Goal: Task Accomplishment & Management: Manage account settings

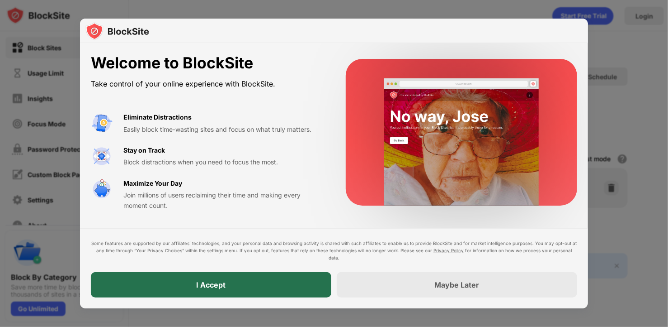
click at [277, 289] on div "I Accept" at bounding box center [211, 284] width 241 height 25
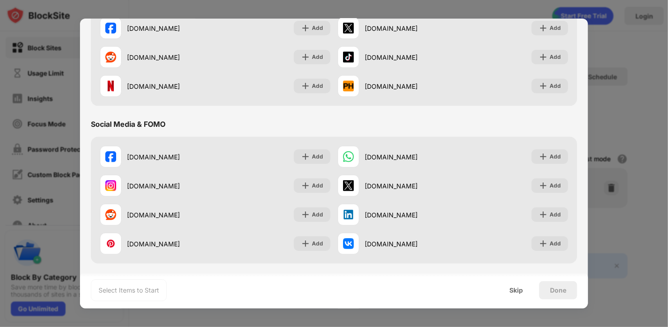
scroll to position [114, 0]
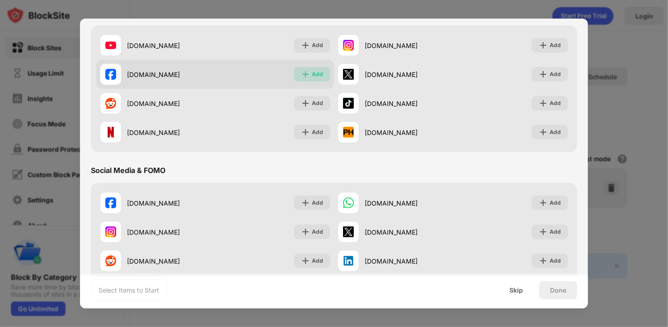
click at [325, 76] on div "Add" at bounding box center [312, 74] width 37 height 14
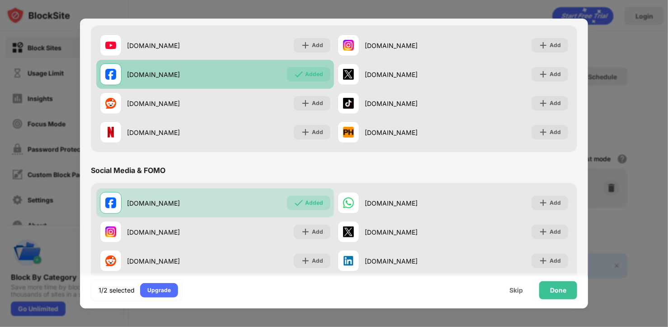
click at [325, 76] on div "Added" at bounding box center [308, 74] width 43 height 14
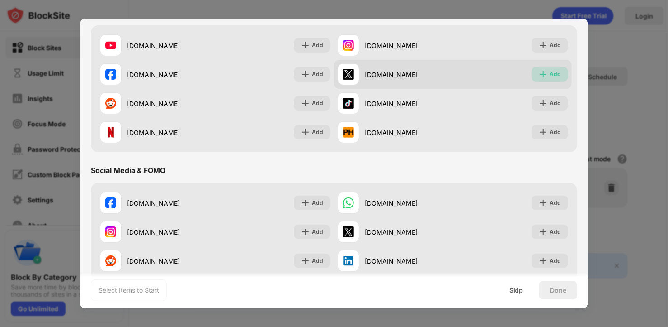
click at [554, 75] on div "Add" at bounding box center [550, 74] width 37 height 14
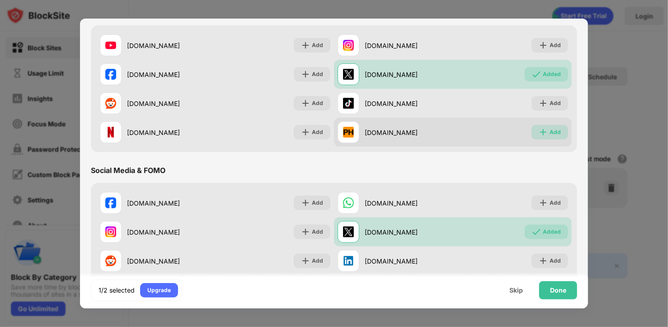
click at [550, 128] on div "Add" at bounding box center [555, 132] width 11 height 9
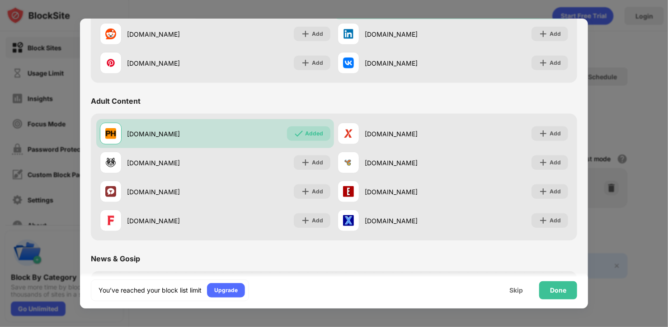
scroll to position [322, 0]
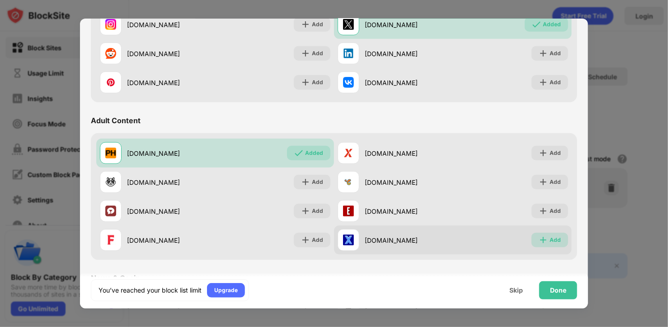
click at [539, 238] on img at bounding box center [543, 239] width 9 height 9
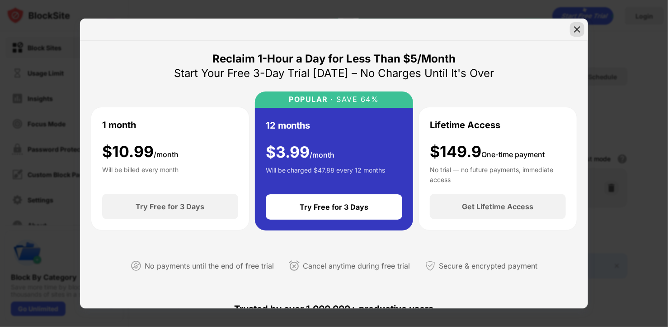
click at [577, 28] on img at bounding box center [577, 29] width 9 height 9
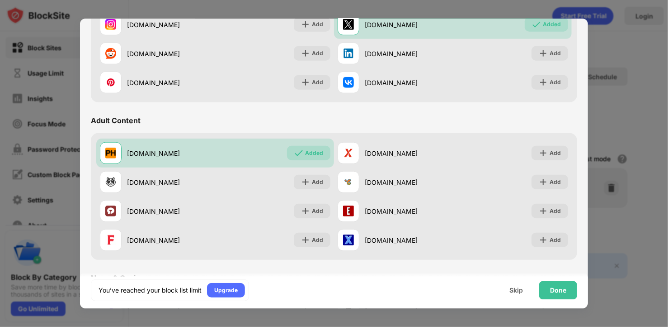
drag, startPoint x: 588, startPoint y: 117, endPoint x: 586, endPoint y: 123, distance: 6.2
click at [586, 123] on div "Add to Block List Choose up to 0 items to block and start regaining focus Recom…" at bounding box center [334, 163] width 508 height 289
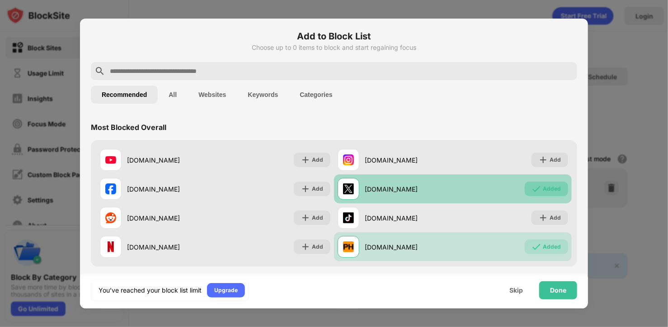
click at [535, 194] on div "Added" at bounding box center [546, 188] width 43 height 14
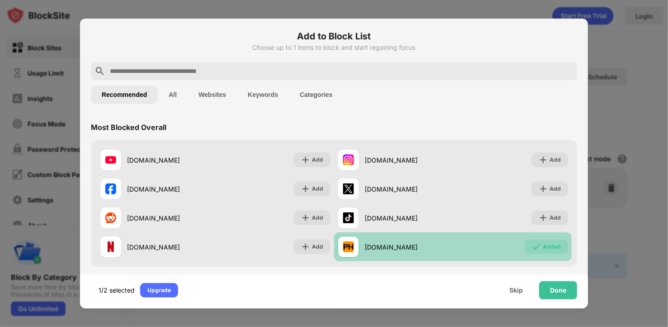
click at [543, 243] on div "Added" at bounding box center [552, 246] width 18 height 9
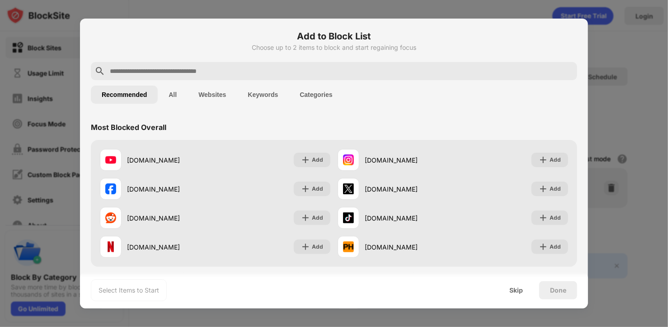
click at [251, 93] on button "Keywords" at bounding box center [263, 94] width 52 height 18
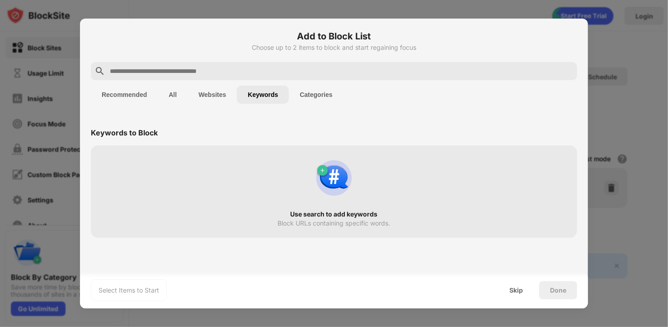
click at [294, 199] on div "Use search to add keywords Block URLs containing specific words." at bounding box center [334, 191] width 476 height 81
click at [354, 214] on div "Use search to add keywords" at bounding box center [334, 213] width 454 height 7
click at [326, 178] on img at bounding box center [334, 177] width 43 height 43
click at [325, 171] on img at bounding box center [334, 177] width 43 height 43
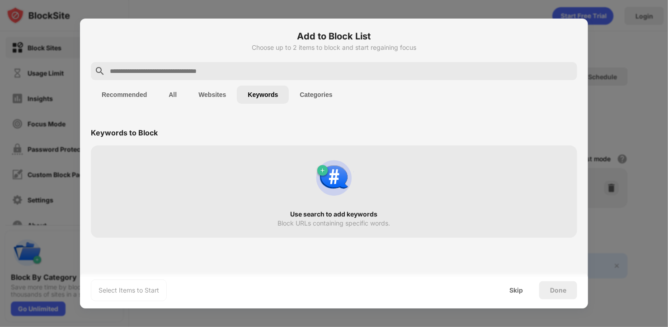
click at [325, 171] on img at bounding box center [334, 177] width 43 height 43
drag, startPoint x: 325, startPoint y: 171, endPoint x: 206, endPoint y: 90, distance: 143.5
click at [206, 90] on div "Add to Block List Choose up to 2 items to block and start regaining focus Recom…" at bounding box center [334, 163] width 508 height 289
click at [206, 90] on button "Websites" at bounding box center [212, 94] width 49 height 18
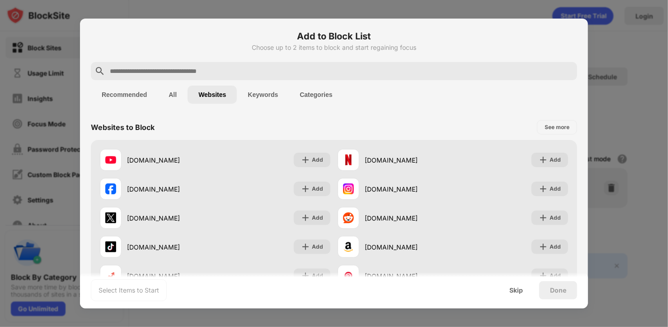
click at [180, 93] on button "All" at bounding box center [173, 94] width 30 height 18
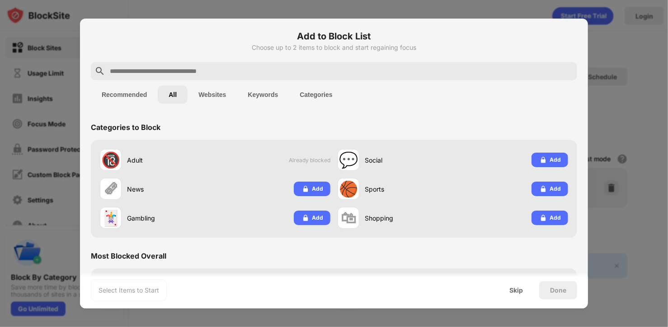
click at [213, 95] on button "Websites" at bounding box center [212, 94] width 49 height 18
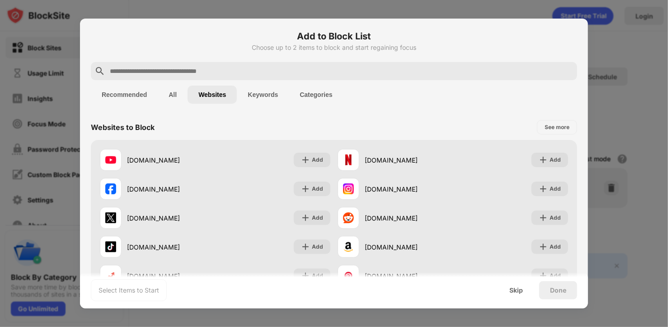
click at [181, 91] on button "All" at bounding box center [173, 94] width 30 height 18
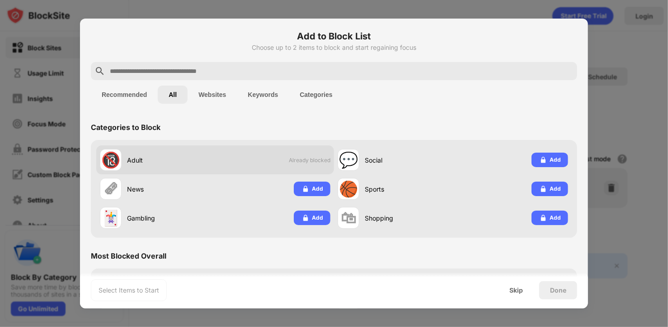
click at [143, 158] on div "Adult" at bounding box center [171, 159] width 88 height 9
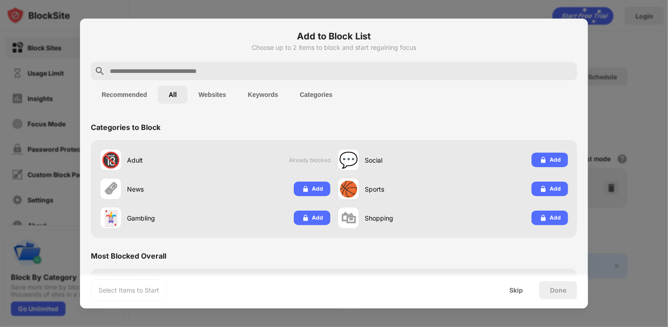
click at [398, 9] on div at bounding box center [334, 163] width 668 height 327
drag, startPoint x: 595, startPoint y: 46, endPoint x: 537, endPoint y: 256, distance: 218.1
click at [537, 326] on div "Add to Block List Choose up to 2 items to block and start regaining focus Recom…" at bounding box center [334, 327] width 668 height 0
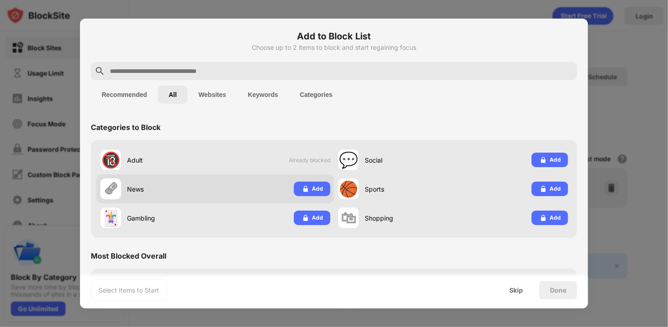
drag, startPoint x: 573, startPoint y: 290, endPoint x: 275, endPoint y: 199, distance: 312.0
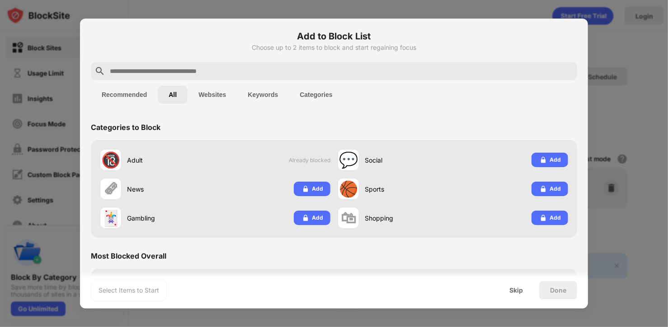
click at [119, 93] on button "Recommended" at bounding box center [124, 94] width 67 height 18
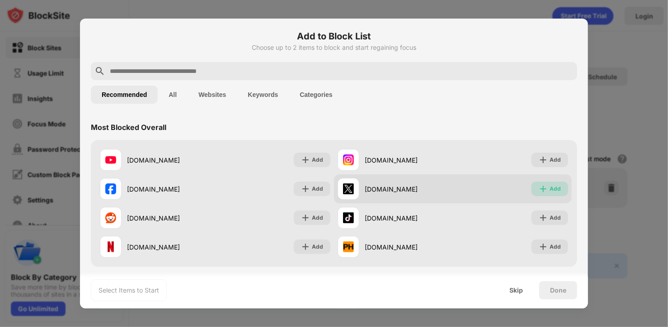
click at [550, 190] on div "Add" at bounding box center [555, 188] width 11 height 9
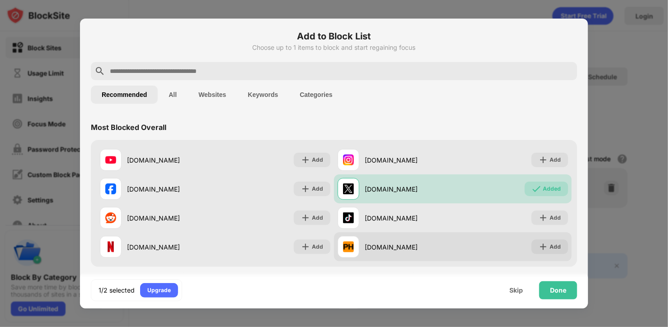
click at [526, 240] on div "[DOMAIN_NAME] Add" at bounding box center [453, 246] width 238 height 29
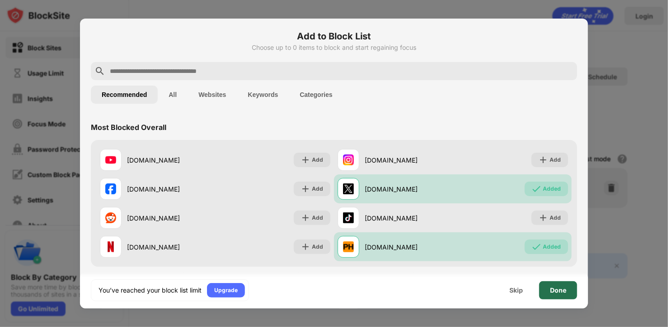
click at [555, 288] on div "Done" at bounding box center [558, 289] width 16 height 7
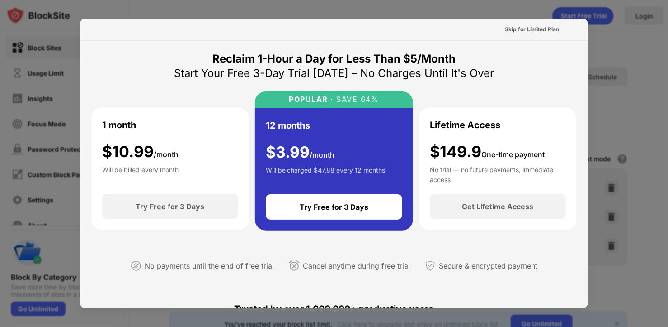
drag, startPoint x: 581, startPoint y: 101, endPoint x: 583, endPoint y: 185, distance: 83.7
click at [583, 185] on div "Skip for Limited Plan Reclaim 1-Hour a Day for Less Than $5/Month Start Your Fr…" at bounding box center [334, 163] width 508 height 289
click at [523, 14] on div at bounding box center [334, 163] width 668 height 327
drag, startPoint x: 505, startPoint y: 152, endPoint x: 514, endPoint y: 140, distance: 15.6
click at [514, 140] on div "Lifetime Access $149.9 One-time payment No trial — no future payments, immediat…" at bounding box center [498, 150] width 136 height 65
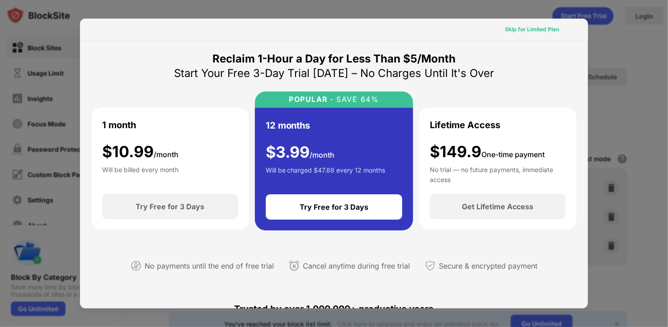
click at [527, 26] on div "Skip for Limited Plan" at bounding box center [532, 29] width 54 height 9
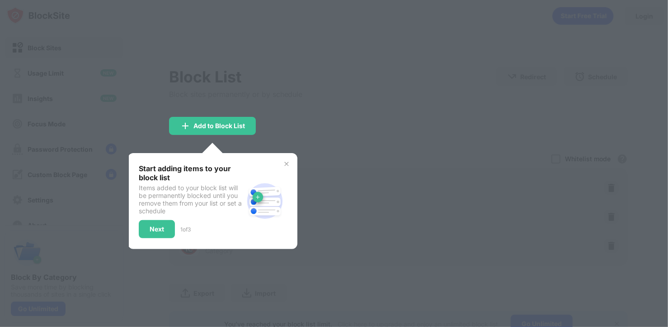
click at [364, 139] on div at bounding box center [334, 163] width 668 height 327
click at [224, 129] on div "Add to Block List" at bounding box center [212, 126] width 87 height 18
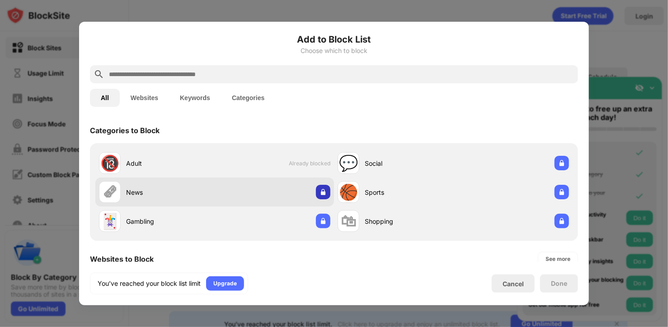
click at [327, 188] on div at bounding box center [323, 192] width 14 height 14
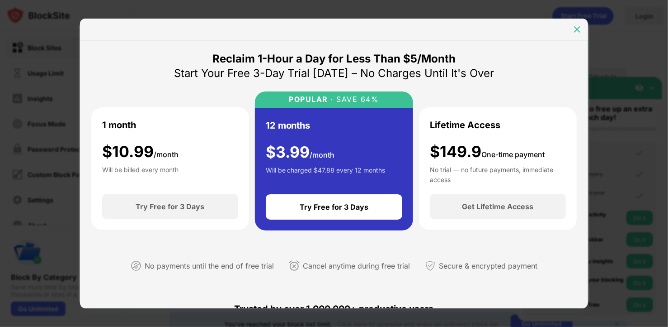
click at [577, 28] on img at bounding box center [577, 29] width 9 height 9
